Goal: Transaction & Acquisition: Purchase product/service

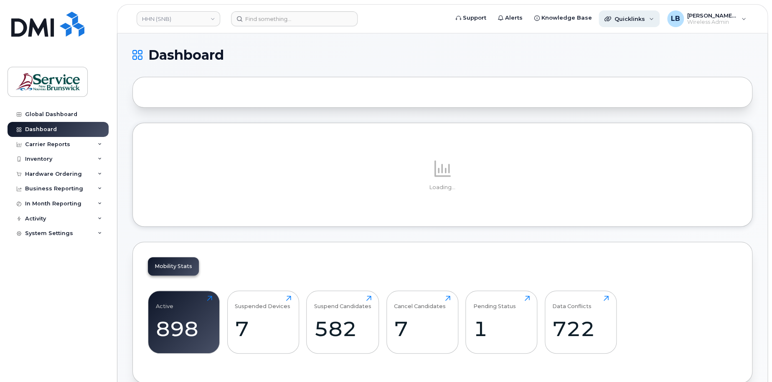
click at [631, 18] on span "Quicklinks" at bounding box center [630, 18] width 30 height 7
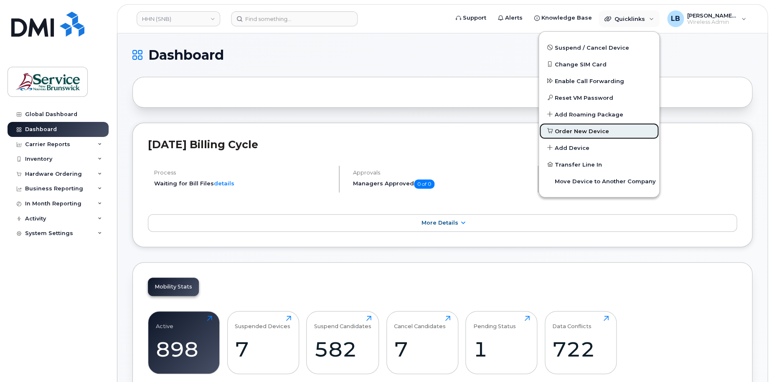
click at [593, 128] on span "Order New Device" at bounding box center [582, 131] width 54 height 8
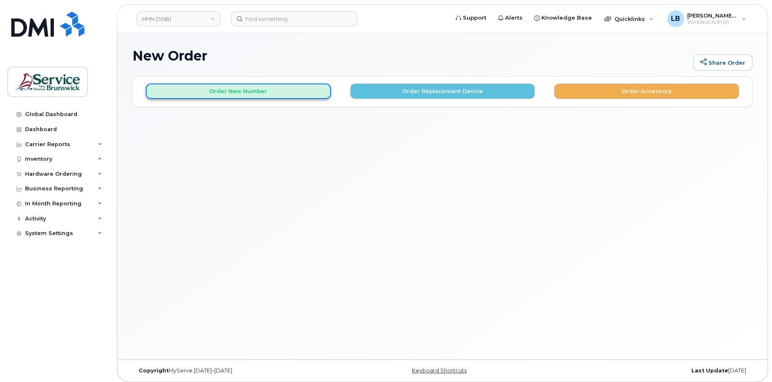
click at [268, 94] on button "Order New Number" at bounding box center [238, 91] width 185 height 15
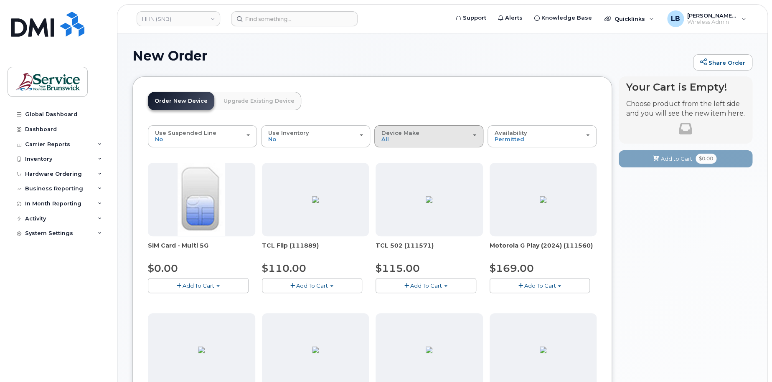
click at [412, 141] on div "Device Make All Aircard Android Cell Phone iPhone Tablet" at bounding box center [428, 136] width 95 height 13
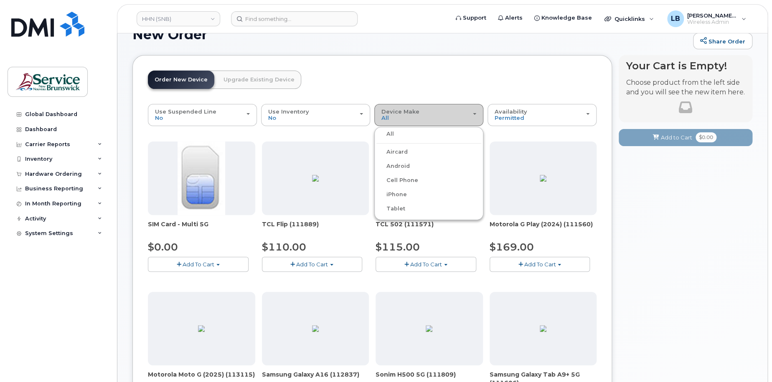
scroll to position [42, 0]
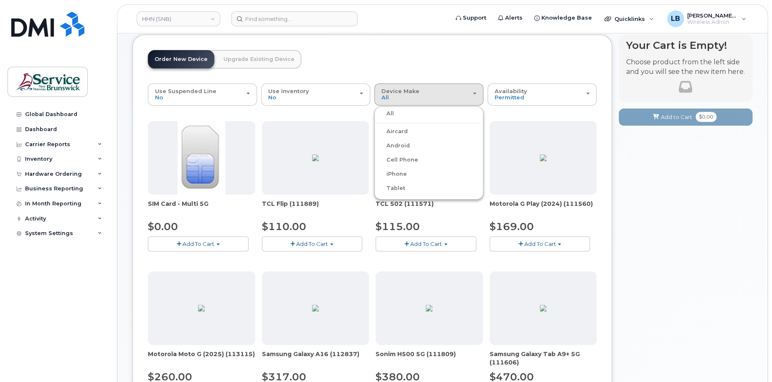
click at [400, 189] on label "Tablet" at bounding box center [390, 188] width 29 height 10
click at [0, 0] on input "Tablet" at bounding box center [0, 0] width 0 height 0
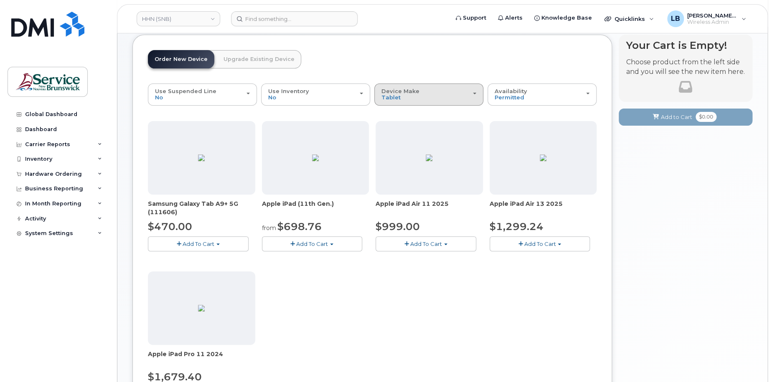
click at [412, 97] on div "Device Make All Aircard Android Cell Phone iPhone Tablet" at bounding box center [428, 94] width 95 height 13
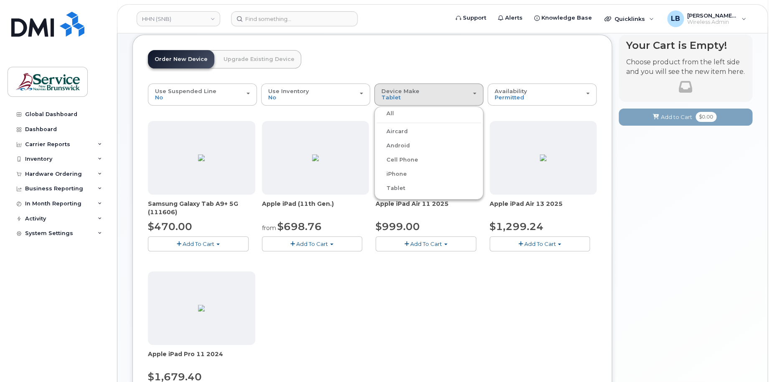
click at [391, 111] on label "All" at bounding box center [385, 114] width 18 height 10
click at [0, 0] on input "All" at bounding box center [0, 0] width 0 height 0
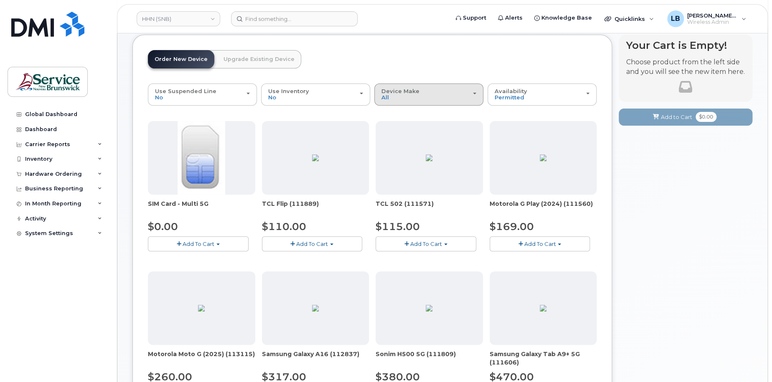
click at [391, 96] on div "Device Make All Aircard Android Cell Phone iPhone Tablet" at bounding box center [428, 94] width 95 height 13
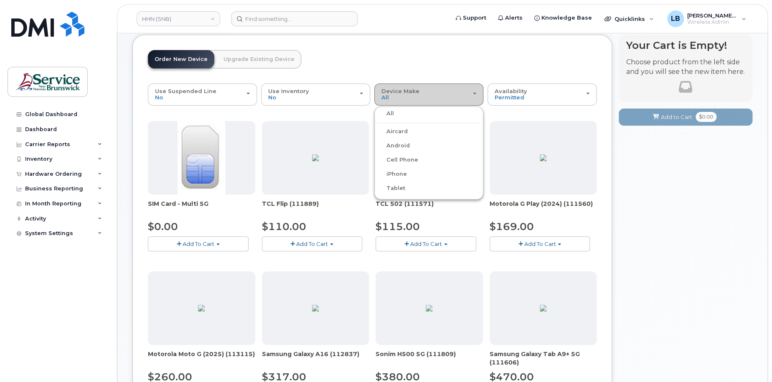
click at [391, 96] on div "Device Make All Aircard Android Cell Phone iPhone Tablet" at bounding box center [428, 94] width 95 height 13
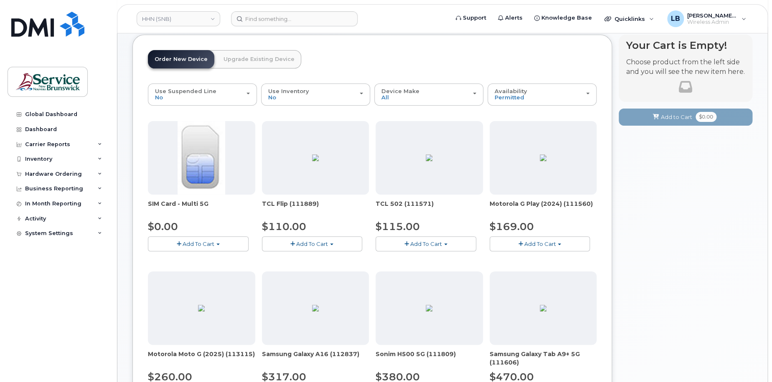
click at [213, 241] on span "Add To Cart" at bounding box center [199, 244] width 32 height 7
click at [206, 257] on link "$0.00 - New Activation" at bounding box center [189, 259] width 79 height 10
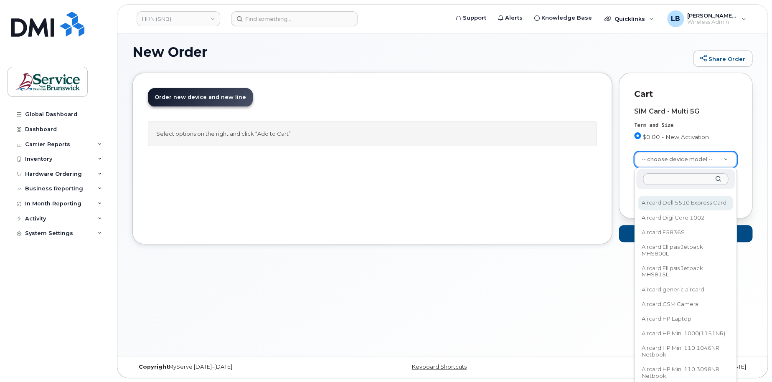
scroll to position [283, 0]
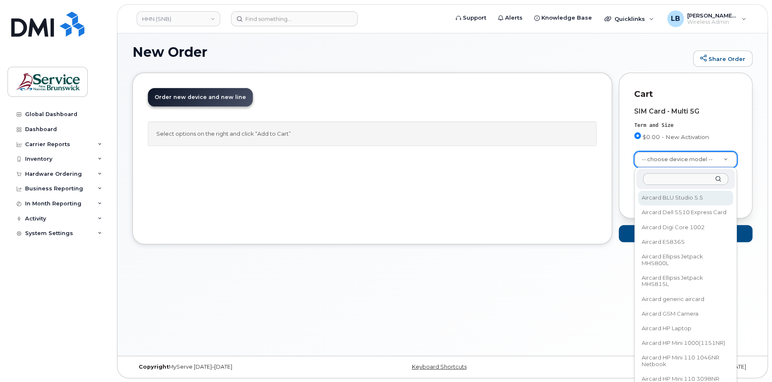
click at [685, 180] on input "text" at bounding box center [685, 179] width 85 height 12
type input "ipad"
select select "2916"
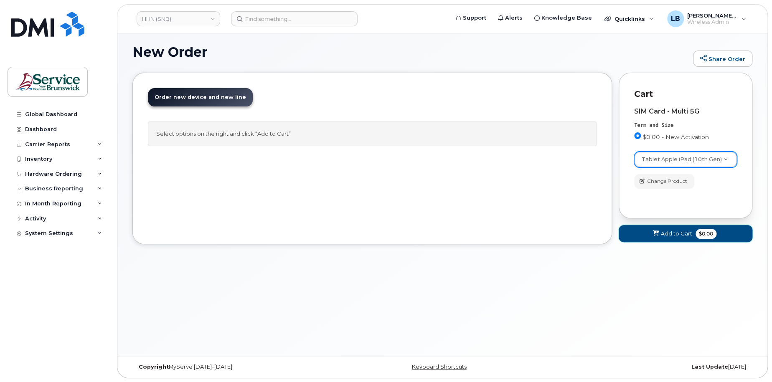
click at [681, 232] on span "Add to Cart" at bounding box center [676, 234] width 31 height 8
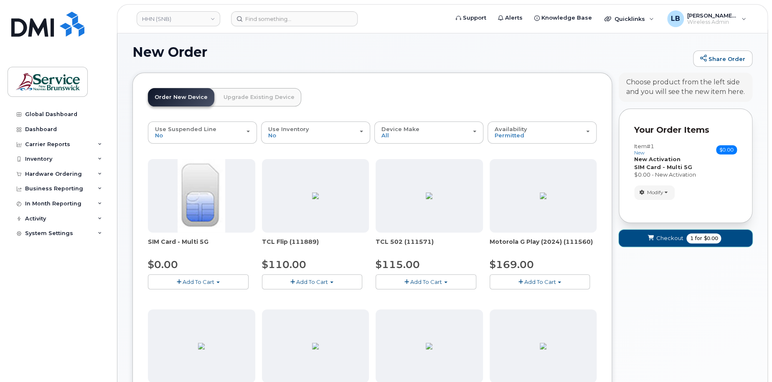
click at [676, 237] on span "Checkout" at bounding box center [669, 238] width 27 height 8
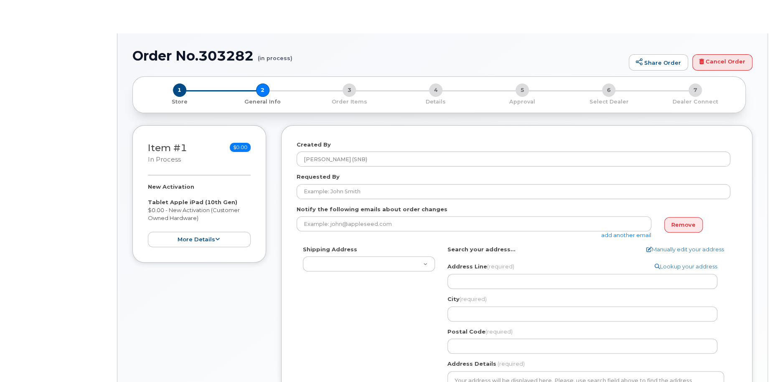
select select
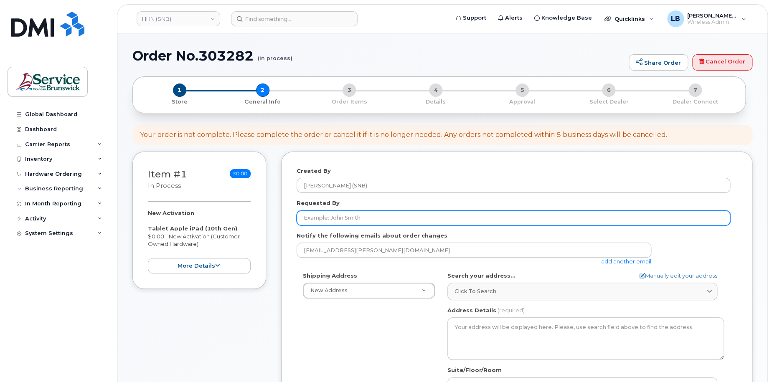
click at [371, 219] on input "Requested By" at bounding box center [514, 218] width 434 height 15
type input "[PERSON_NAME]"
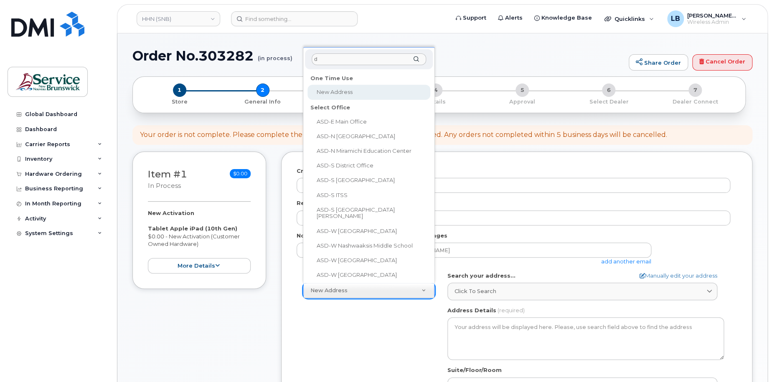
type input "dr"
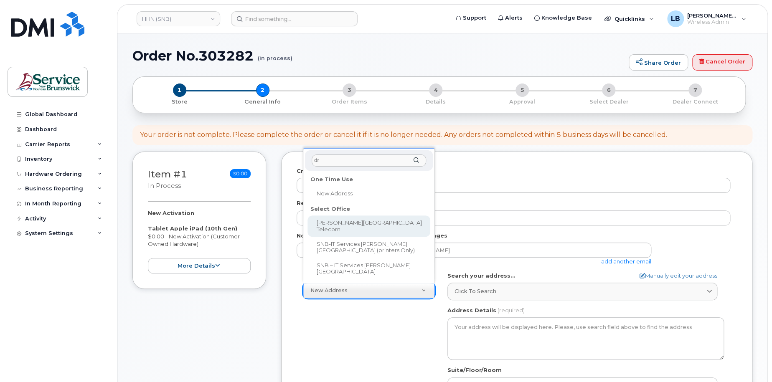
select select
type textarea "985 College Hill Rd Fredericton New Brunswick E3B 4J7"
type input "[PERSON_NAME]"
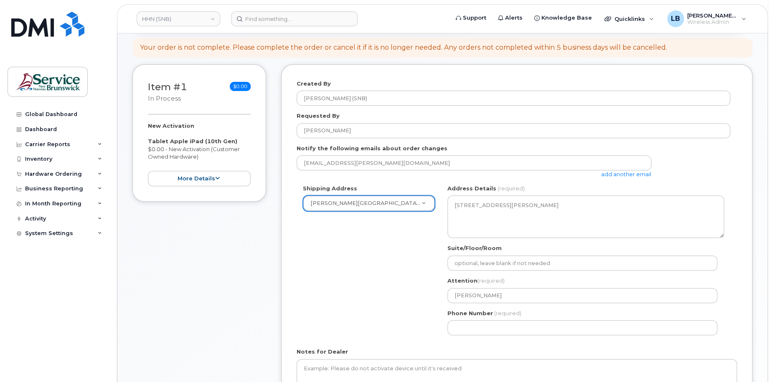
scroll to position [209, 0]
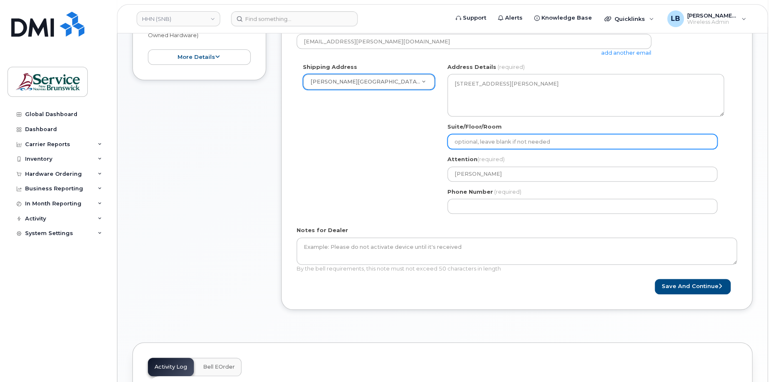
click at [496, 142] on input "Suite/Floor/Room" at bounding box center [582, 141] width 270 height 15
paste input "WO0000000472198"
select select
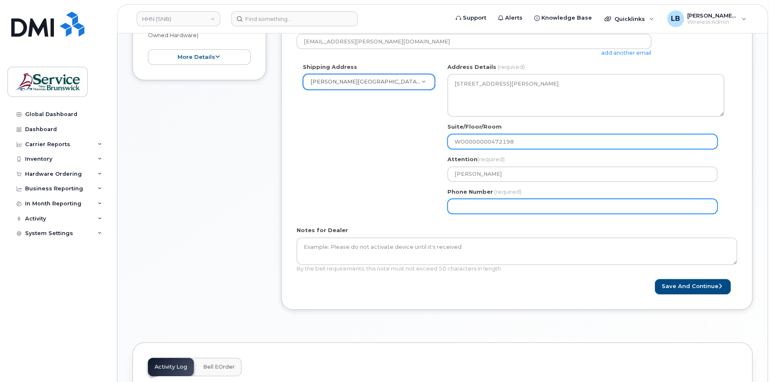
type input "WO0000000472198"
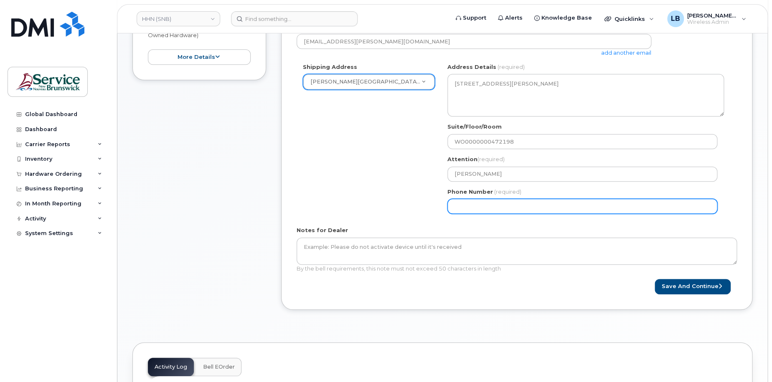
click at [512, 206] on input "Phone Number" at bounding box center [582, 206] width 270 height 15
select select
type input "506233396"
select select
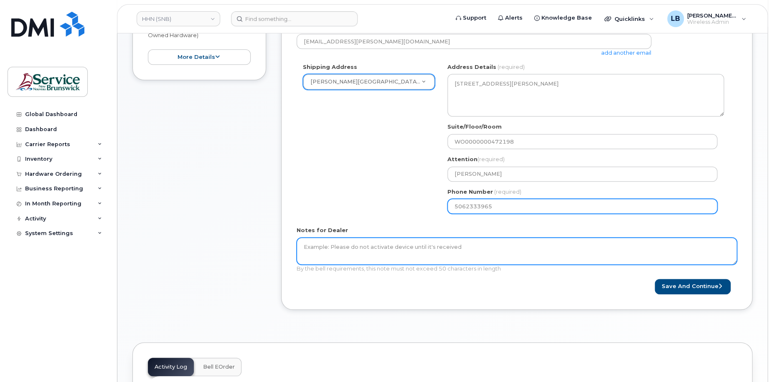
type input "5062333965"
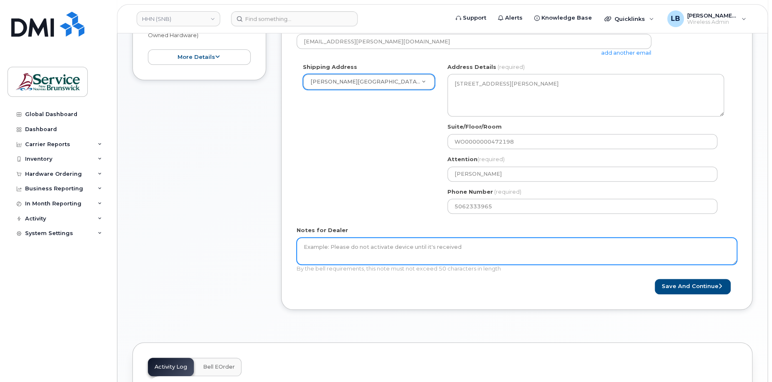
click at [486, 250] on textarea "Notes for Dealer" at bounding box center [517, 252] width 440 height 28
type textarea "New Sim card with Data only for Ipad"
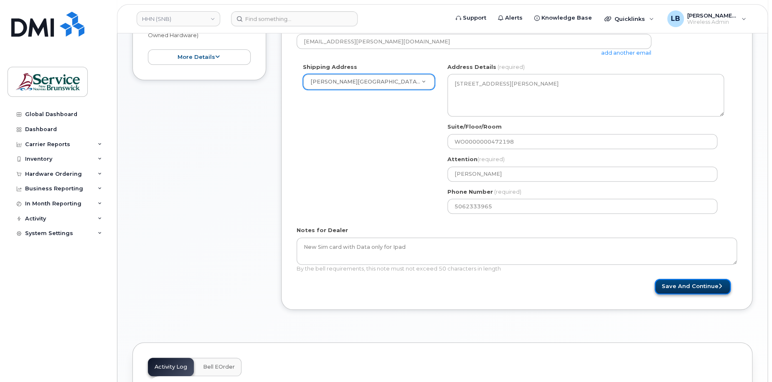
click at [706, 288] on button "Save and Continue" at bounding box center [693, 286] width 76 height 15
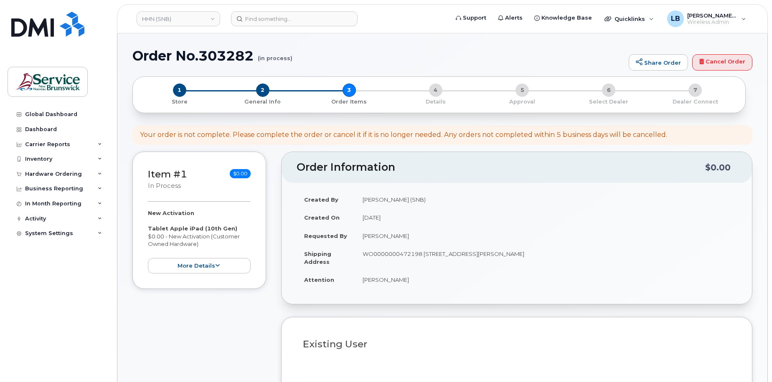
select select
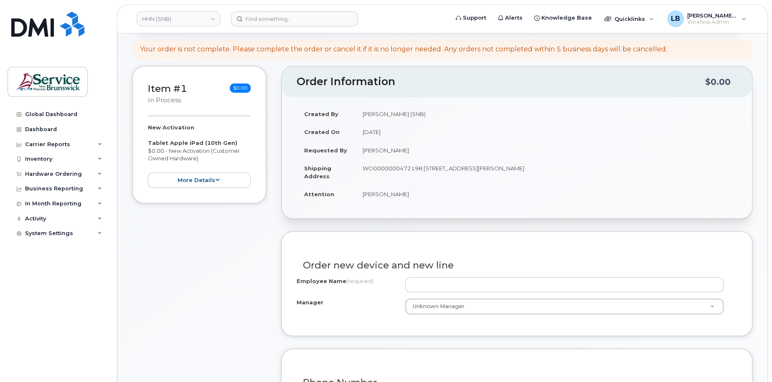
scroll to position [209, 0]
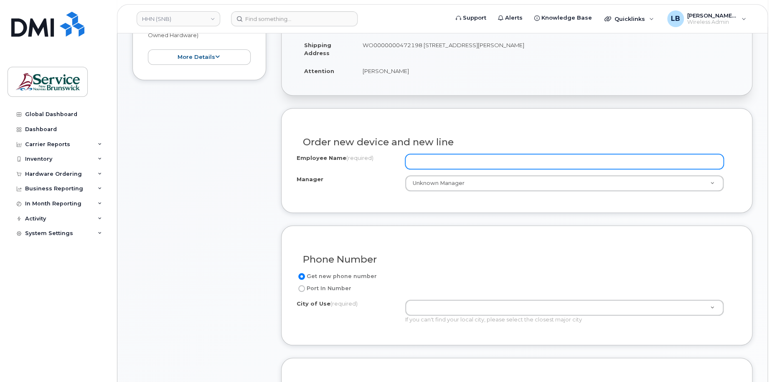
click at [427, 158] on input "Employee Name (required)" at bounding box center [564, 161] width 319 height 15
paste input "FEPM"
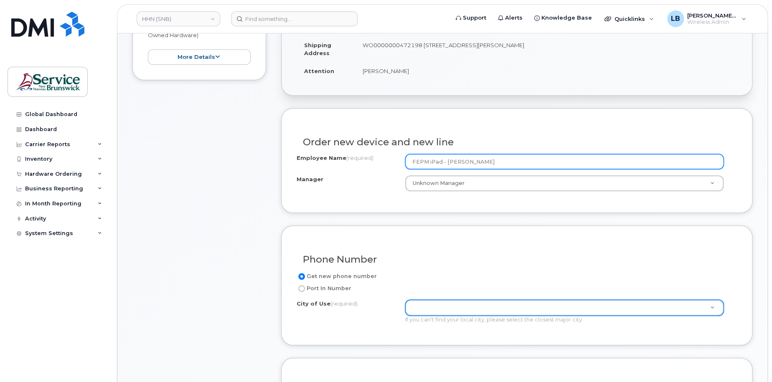
type input "FEPM iPad - Daniel Lynch"
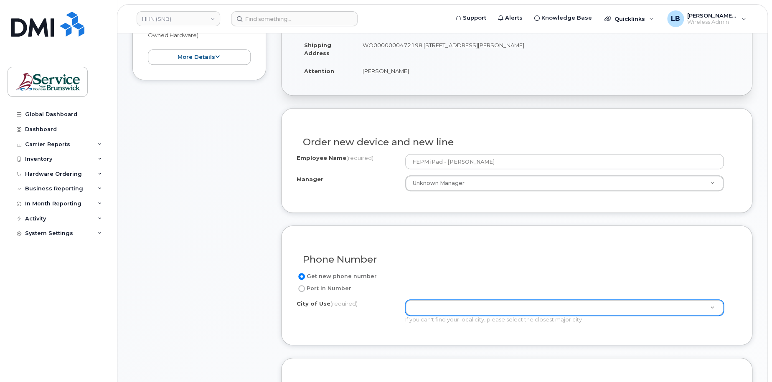
type input "f"
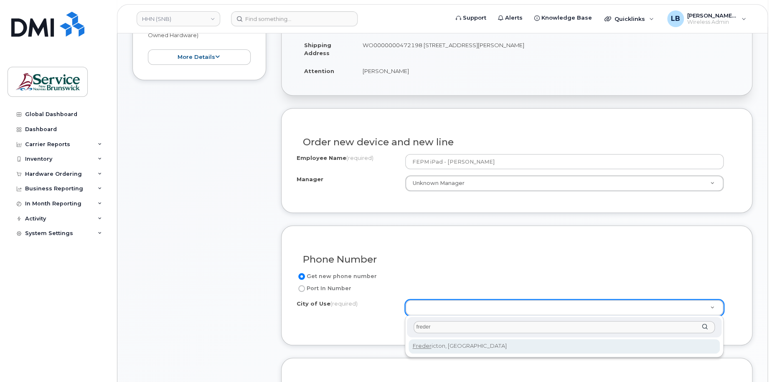
type input "freder"
type input "1578"
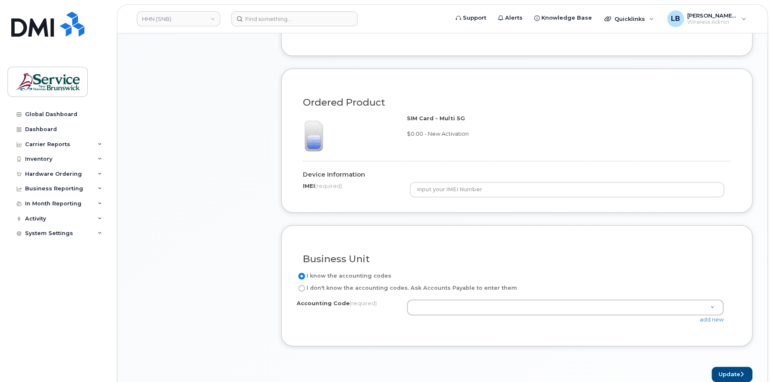
scroll to position [501, 0]
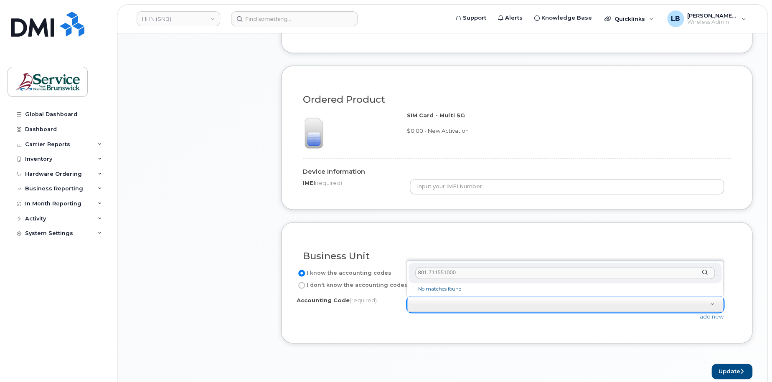
click at [427, 273] on input "801.711551000" at bounding box center [564, 273] width 299 height 12
drag, startPoint x: 475, startPoint y: 273, endPoint x: 406, endPoint y: 270, distance: 69.8
click at [406, 270] on body "HHN (SNB) Support Alerts Knowledge Base Quicklinks Suspend / Cancel Device Chan…" at bounding box center [386, 166] width 772 height 1335
type input "801.711551000"
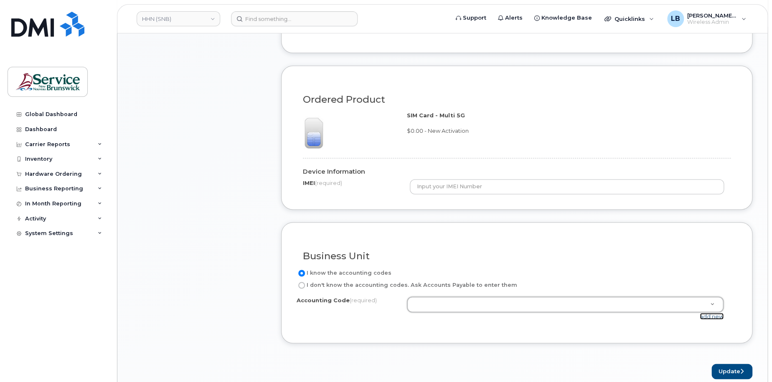
click at [709, 318] on link "add new" at bounding box center [712, 316] width 24 height 7
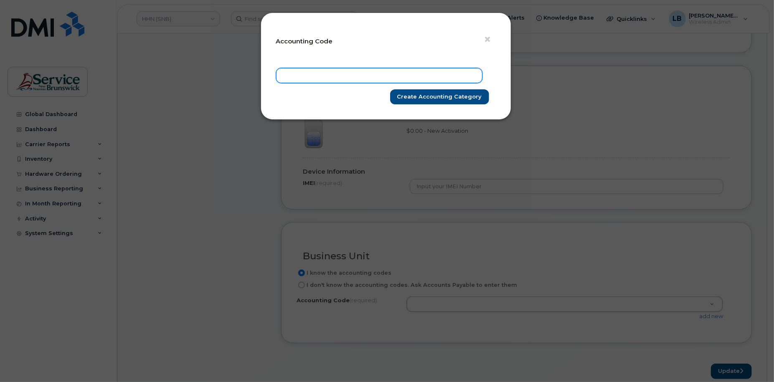
click at [386, 73] on input "text" at bounding box center [379, 75] width 206 height 15
paste input "801.711551000"
type input "801.711551000"
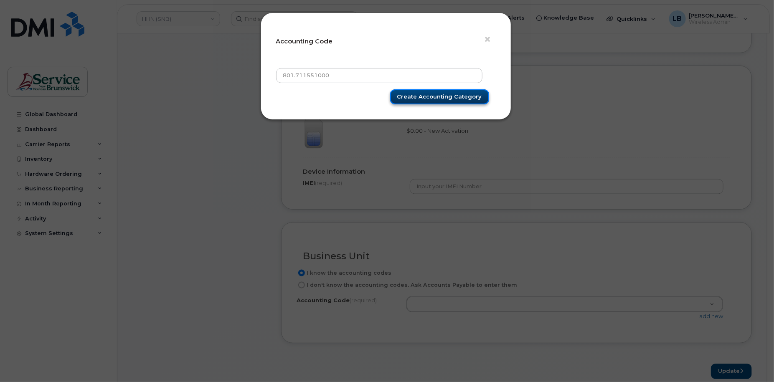
click at [413, 97] on input "Create Accounting category" at bounding box center [439, 96] width 99 height 15
type input "Create Accounting category"
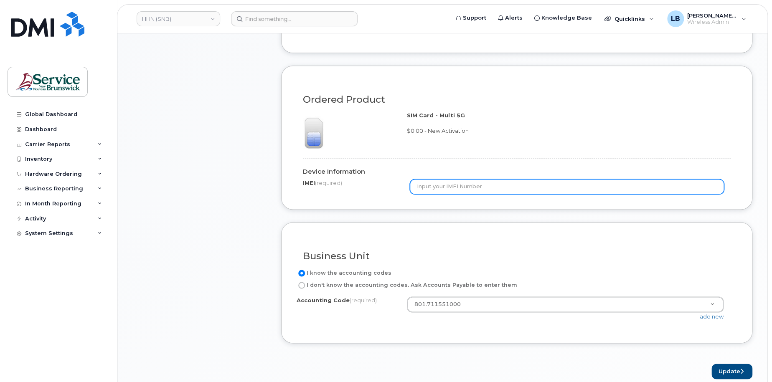
click at [472, 186] on input "text" at bounding box center [567, 186] width 314 height 15
type input "n/a"
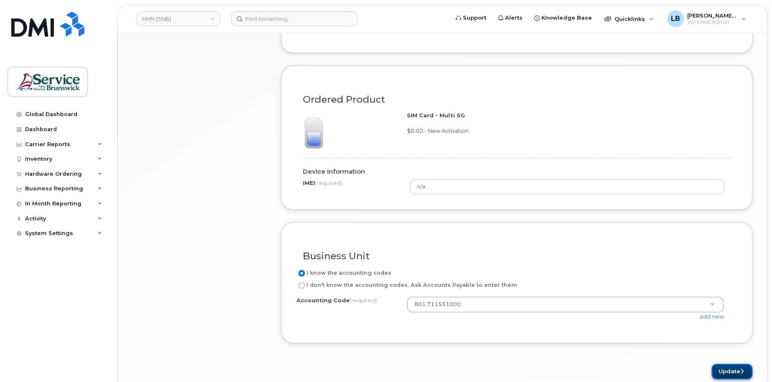
click at [736, 369] on button "Update" at bounding box center [732, 371] width 41 height 15
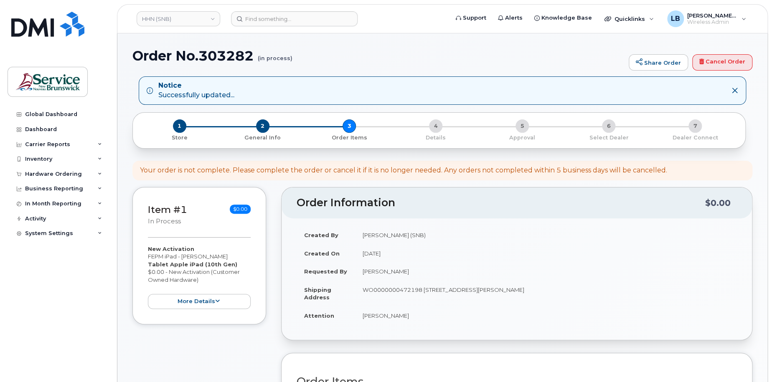
scroll to position [209, 0]
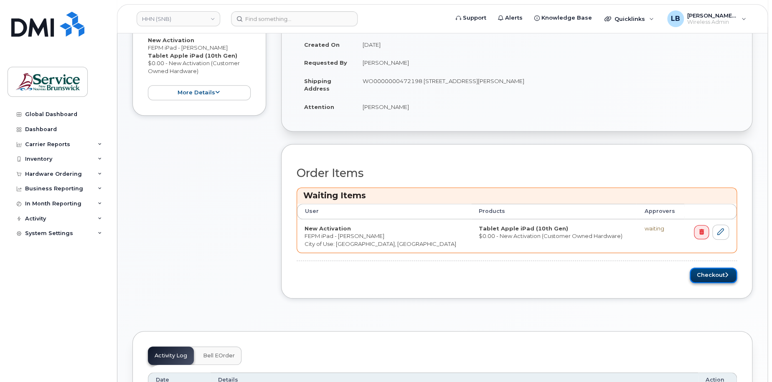
click at [718, 277] on button "Checkout" at bounding box center [713, 275] width 47 height 15
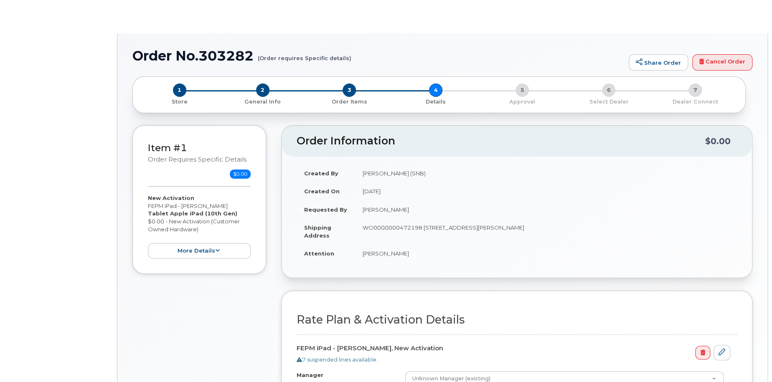
select select "GNB BYOD Data Flex 30D"
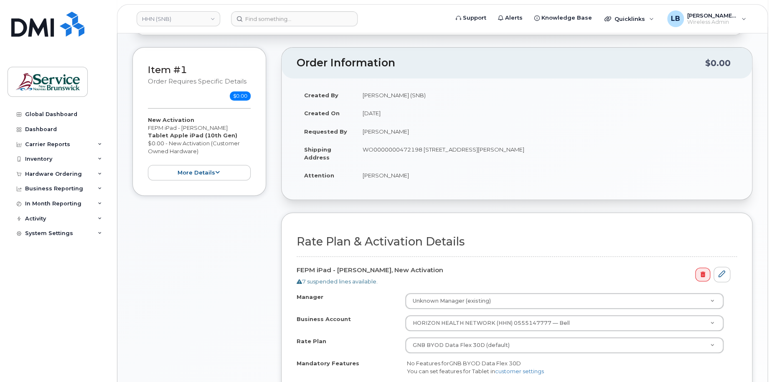
scroll to position [167, 0]
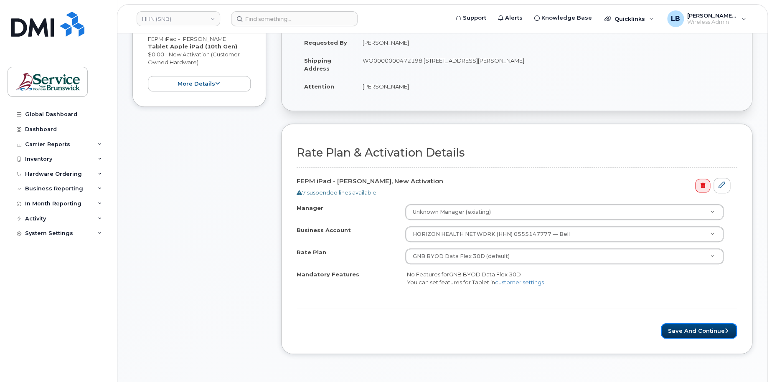
drag, startPoint x: 718, startPoint y: 328, endPoint x: 709, endPoint y: 316, distance: 15.8
click at [718, 328] on button "Save and Continue" at bounding box center [699, 330] width 76 height 15
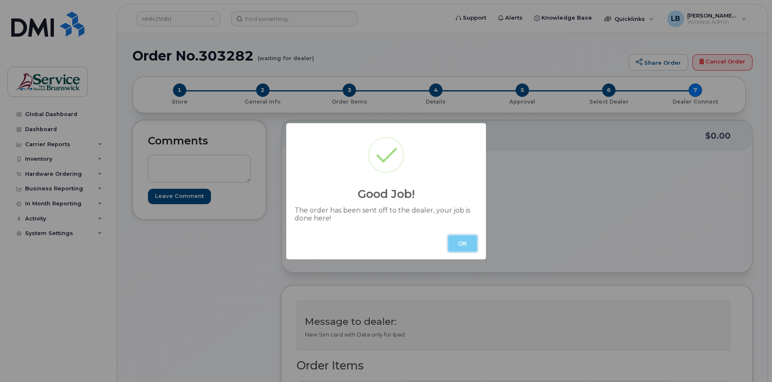
click at [461, 246] on button "OK" at bounding box center [462, 243] width 29 height 17
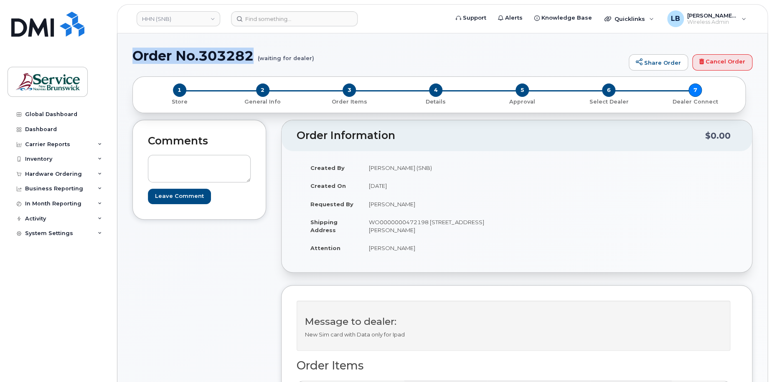
drag, startPoint x: 252, startPoint y: 53, endPoint x: 130, endPoint y: 54, distance: 122.0
copy h1 "Order No.303282"
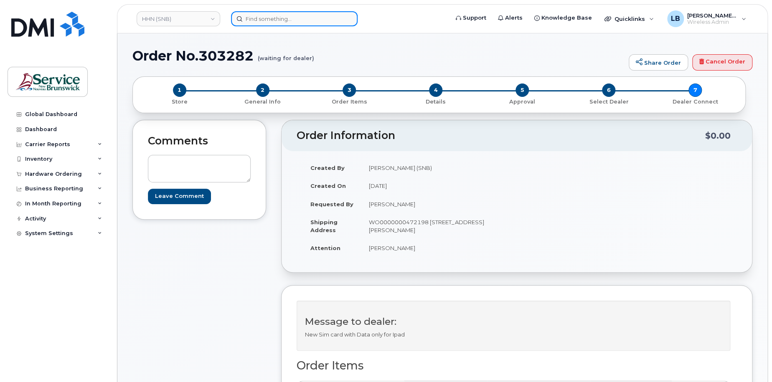
click at [315, 18] on input at bounding box center [294, 18] width 127 height 15
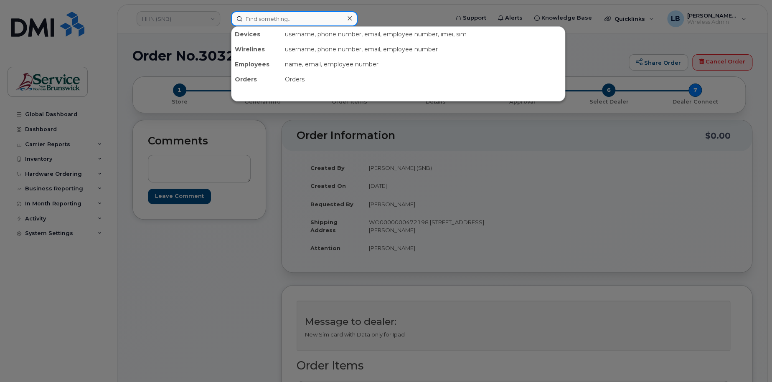
paste input "[PHONE_NUMBER]"
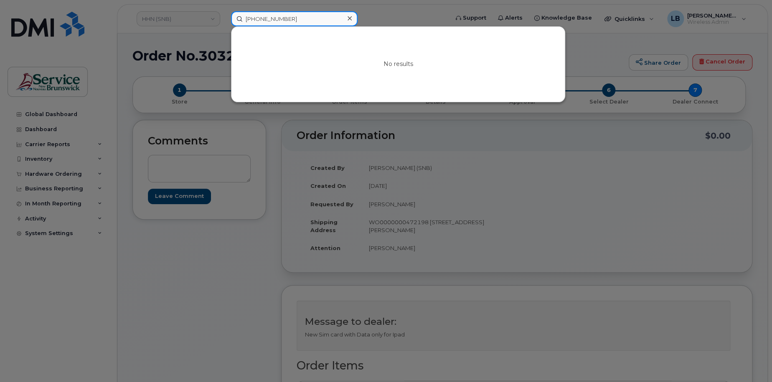
type input "[PHONE_NUMBER]"
